Goal: Find specific page/section: Find specific page/section

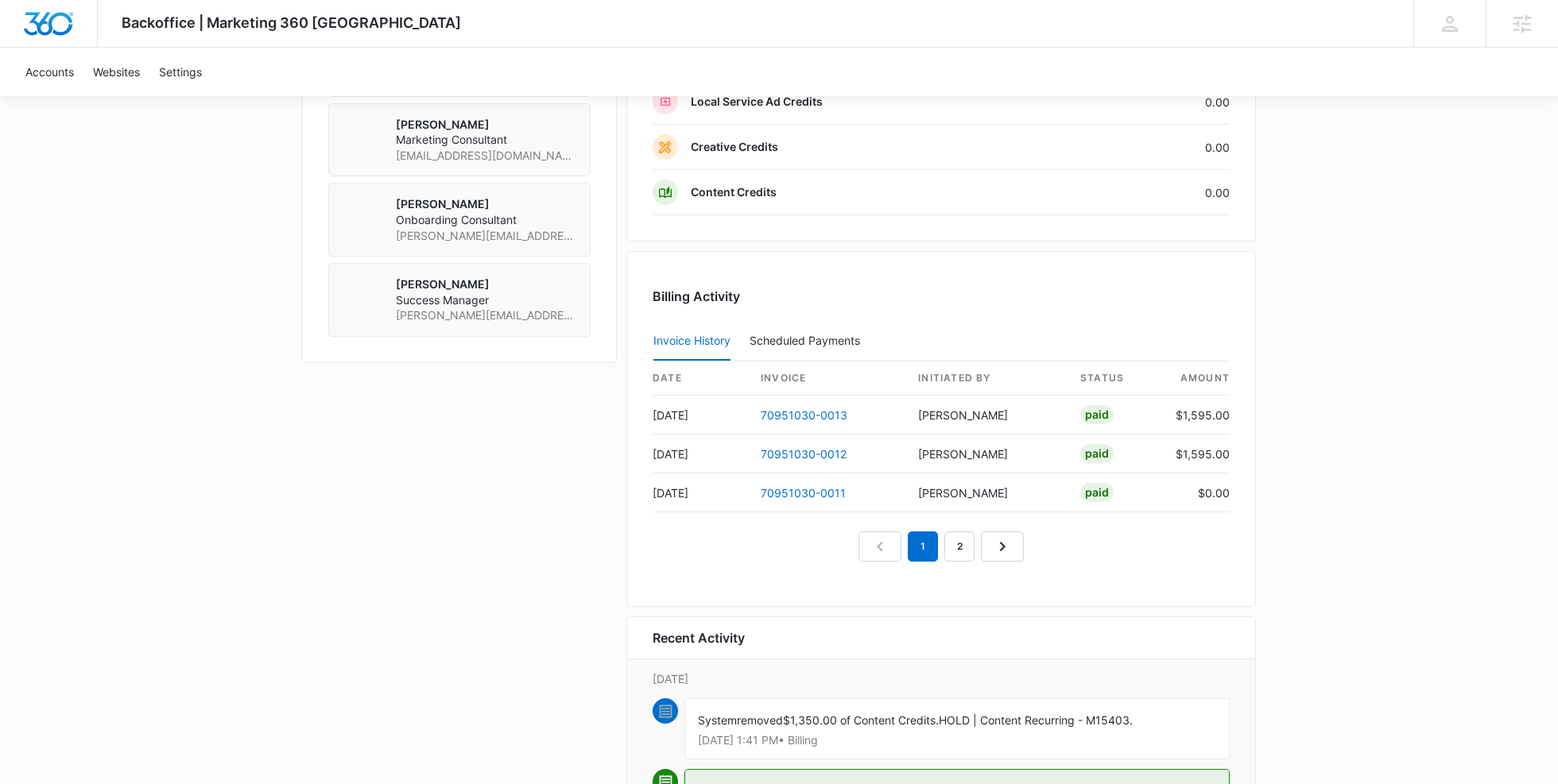
scroll to position [1349, 0]
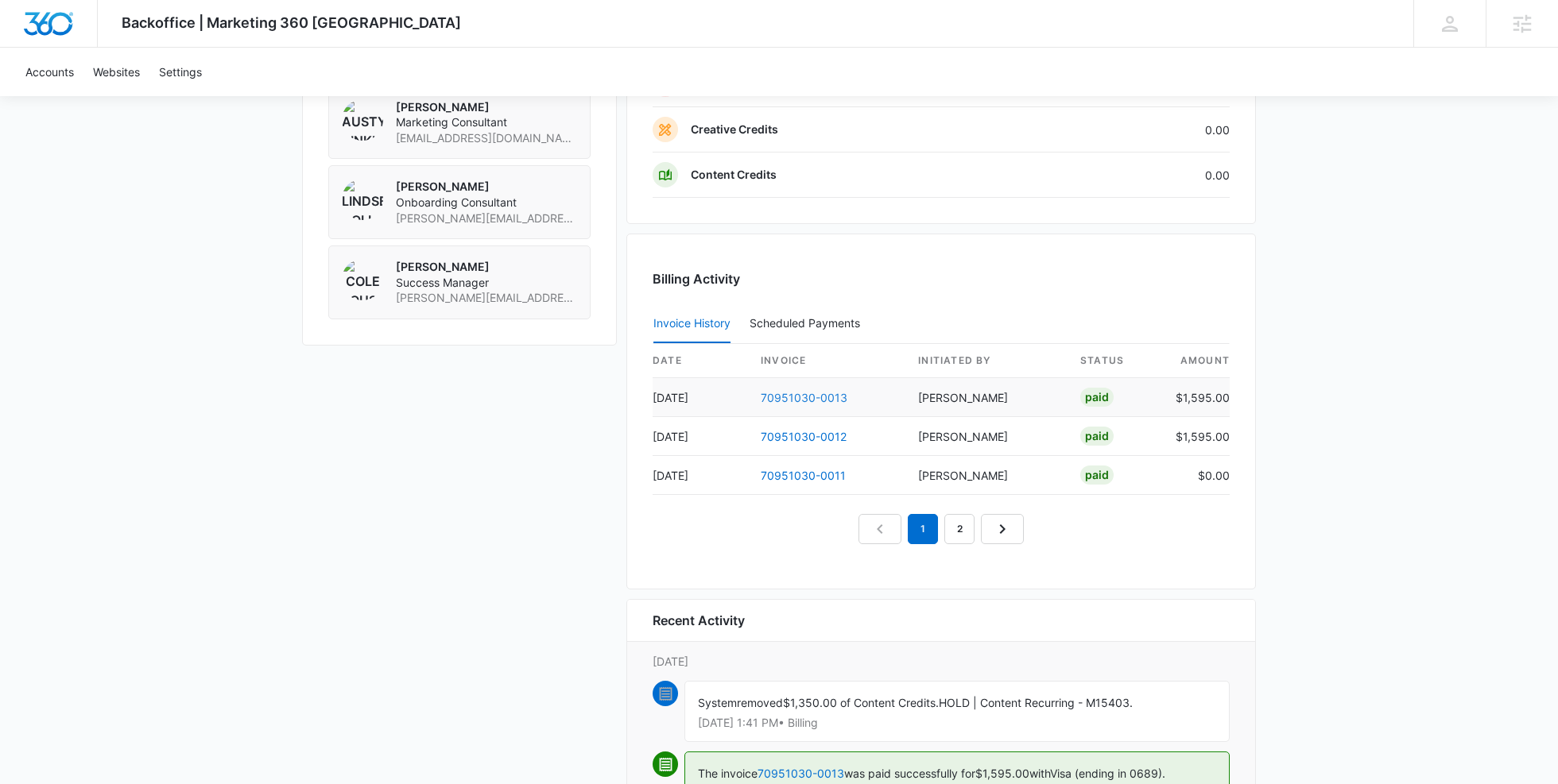
click at [794, 391] on link "70951030-0013" at bounding box center [804, 397] width 87 height 14
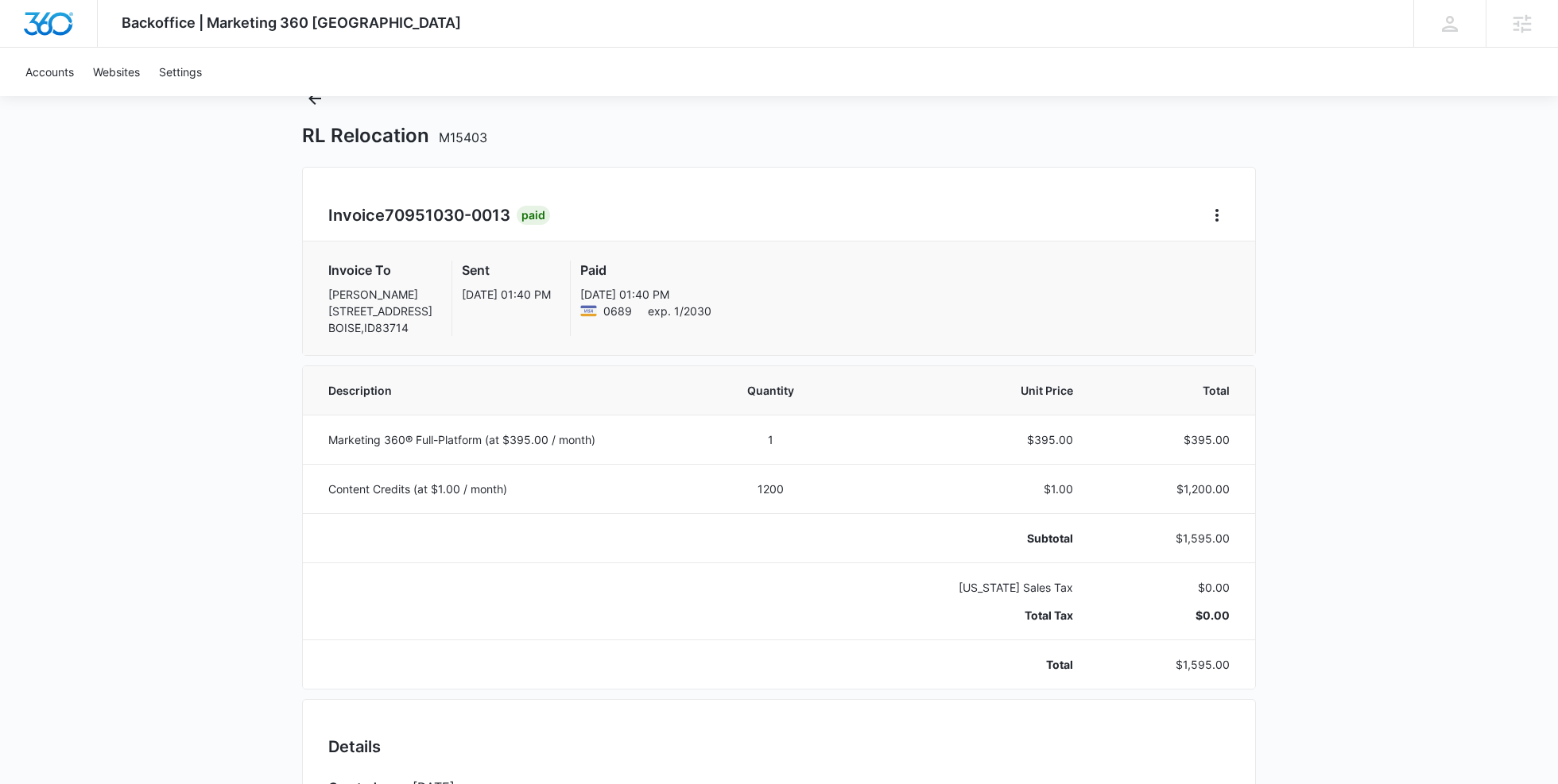
scroll to position [89, 0]
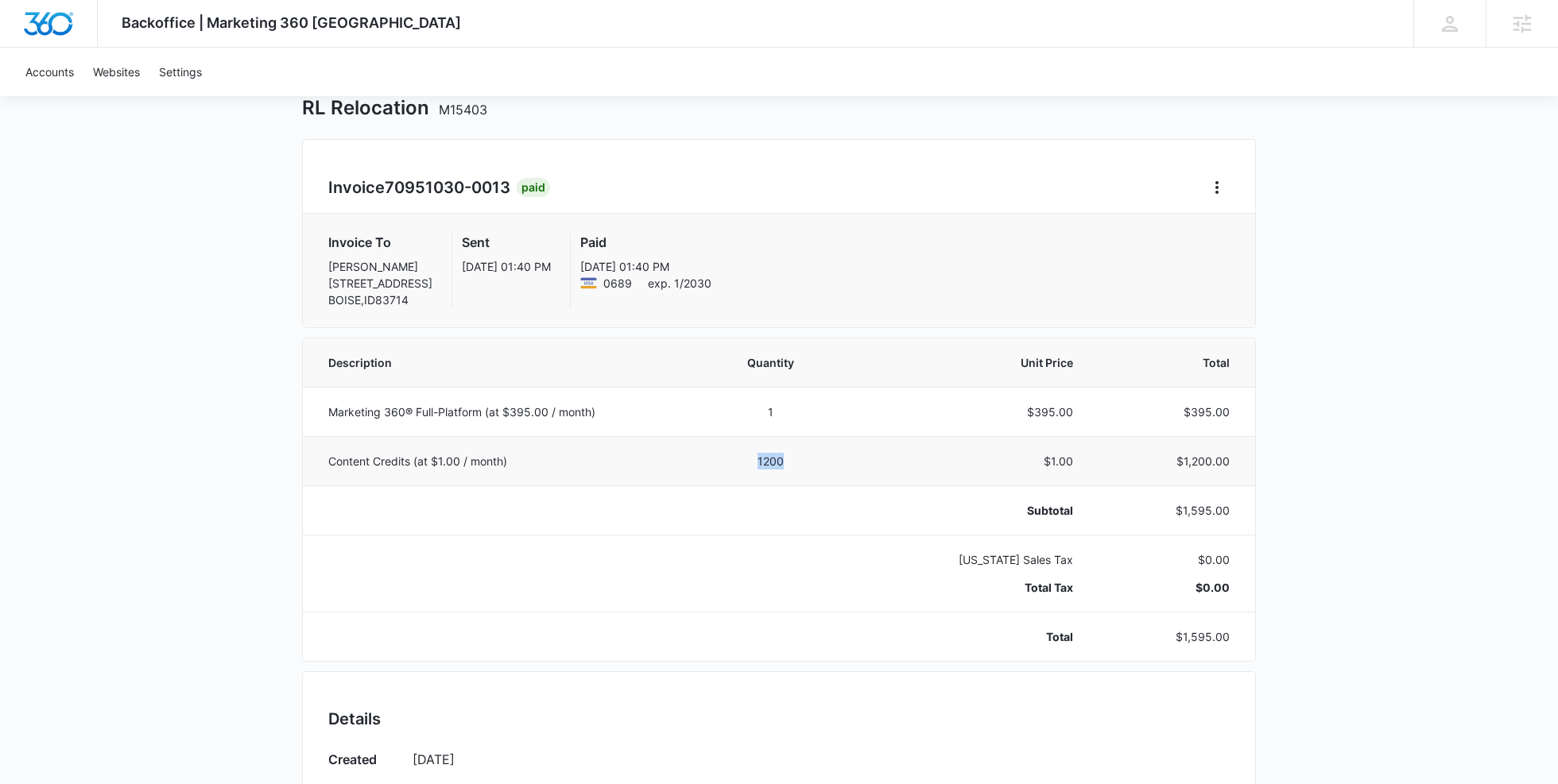
drag, startPoint x: 757, startPoint y: 460, endPoint x: 819, endPoint y: 459, distance: 62.0
click at [819, 459] on td "1200" at bounding box center [770, 460] width 141 height 49
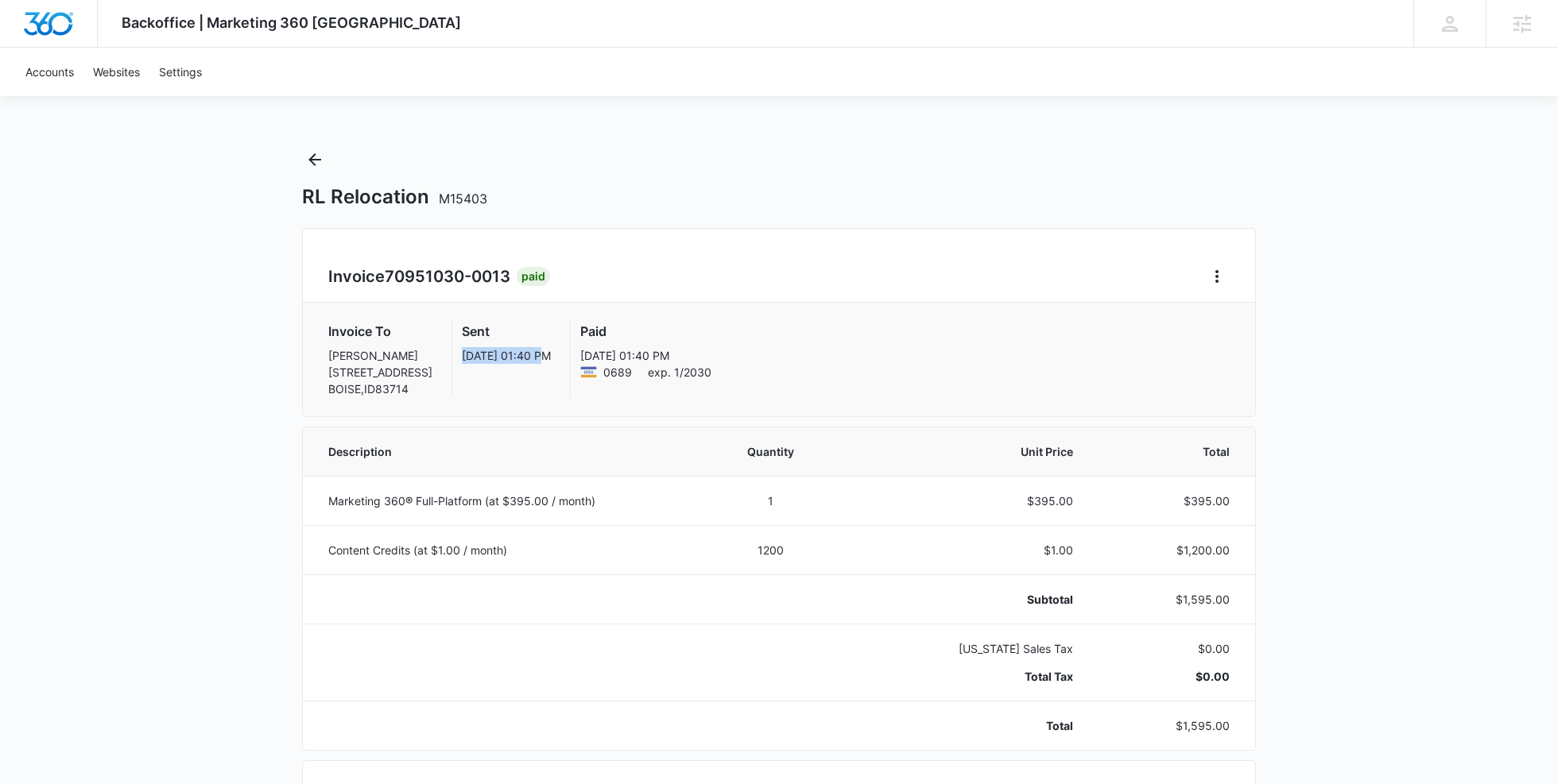
drag, startPoint x: 454, startPoint y: 351, endPoint x: 535, endPoint y: 351, distance: 81.0
click at [535, 351] on div "Sent Sep 9, 01:40 PM" at bounding box center [496, 359] width 109 height 75
